Goal: Use online tool/utility: Utilize a website feature to perform a specific function

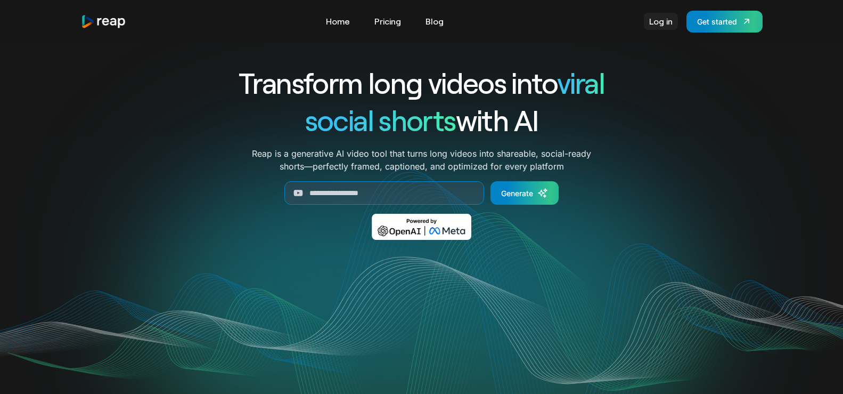
click at [666, 26] on link "Log in" at bounding box center [661, 21] width 34 height 17
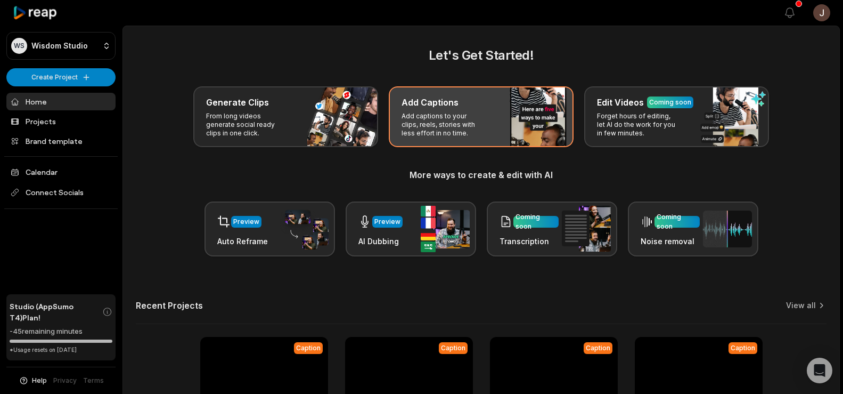
click at [446, 108] on h3 "Add Captions" at bounding box center [430, 102] width 57 height 13
click at [445, 116] on p "Add captions to your clips, reels, stories with less effort in no time." at bounding box center [443, 125] width 83 height 26
click at [447, 124] on p "Add captions to your clips, reels, stories with less effort in no time." at bounding box center [443, 125] width 83 height 26
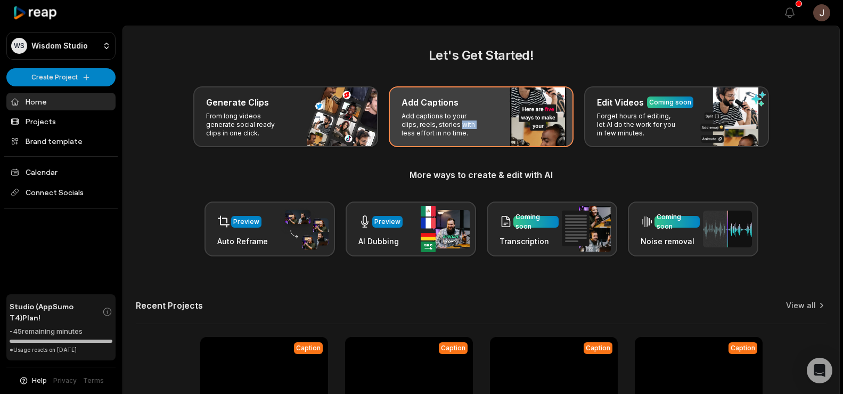
click at [447, 124] on p "Add captions to your clips, reels, stories with less effort in no time." at bounding box center [443, 125] width 83 height 26
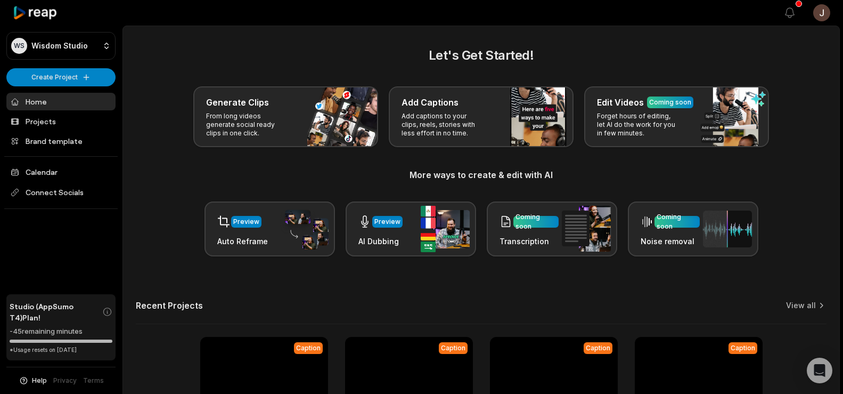
click at [379, 164] on div "Let's Get Started! Generate Clips From long videos generate social ready clips …" at bounding box center [481, 151] width 691 height 210
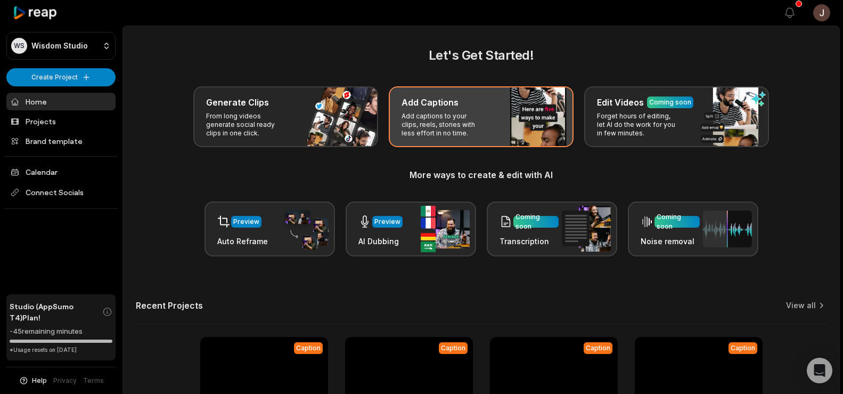
click at [442, 122] on p "Add captions to your clips, reels, stories with less effort in no time." at bounding box center [443, 125] width 83 height 26
click at [442, 121] on p "Add captions to your clips, reels, stories with less effort in no time." at bounding box center [443, 125] width 83 height 26
click at [420, 119] on p "Add captions to your clips, reels, stories with less effort in no time." at bounding box center [443, 125] width 83 height 26
click at [488, 138] on div "Add Captions Add captions to your clips, reels, stories with less effort in no …" at bounding box center [481, 116] width 185 height 61
click at [487, 138] on div "Add Captions Add captions to your clips, reels, stories with less effort in no …" at bounding box center [481, 116] width 185 height 61
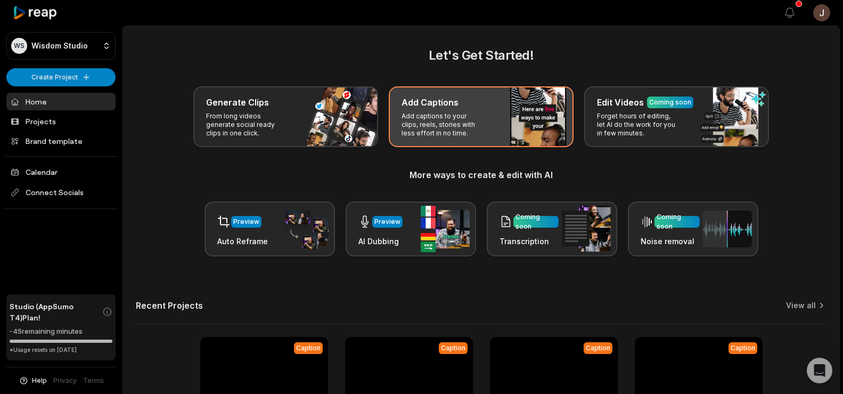
click at [487, 138] on div "Add Captions Add captions to your clips, reels, stories with less effort in no …" at bounding box center [481, 116] width 185 height 61
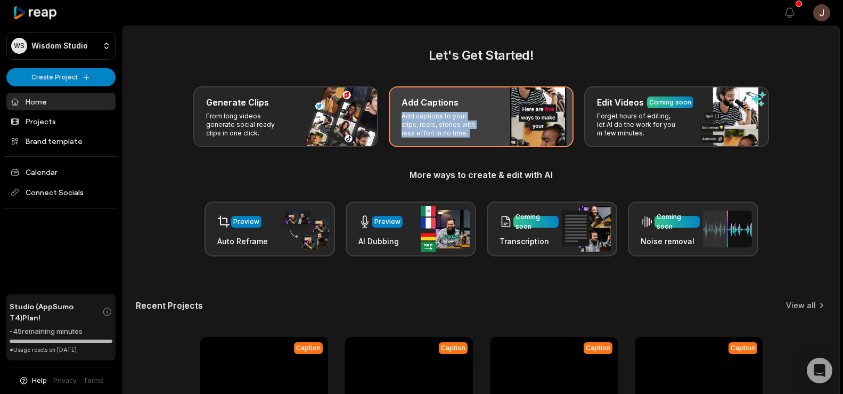
click at [487, 138] on div "Add Captions Add captions to your clips, reels, stories with less effort in no …" at bounding box center [481, 116] width 185 height 61
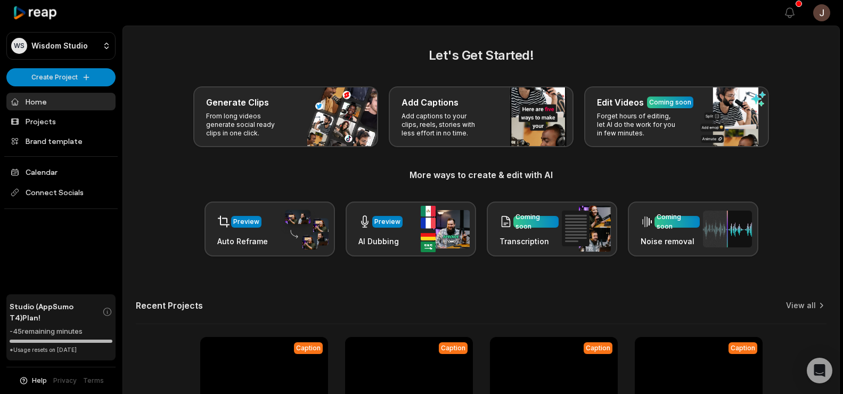
click at [308, 66] on div "Let's Get Started! Generate Clips From long videos generate social ready clips …" at bounding box center [481, 151] width 691 height 210
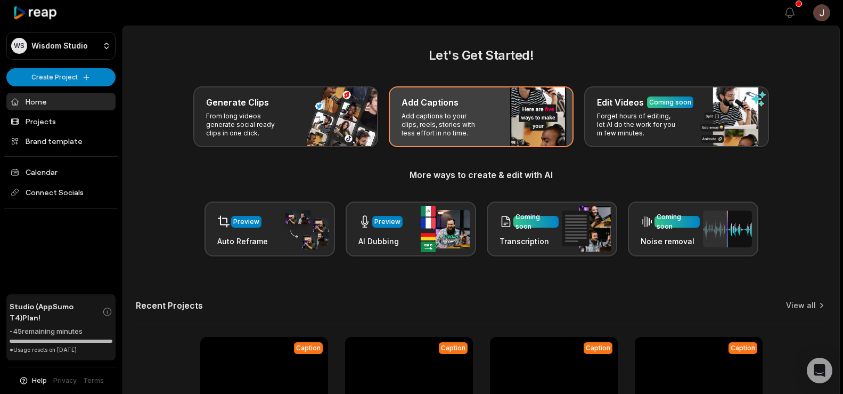
click at [445, 127] on p "Add captions to your clips, reels, stories with less effort in no time." at bounding box center [443, 125] width 83 height 26
click at [467, 124] on p "Add captions to your clips, reels, stories with less effort in no time." at bounding box center [443, 125] width 83 height 26
